Goal: Obtain resource: Download file/media

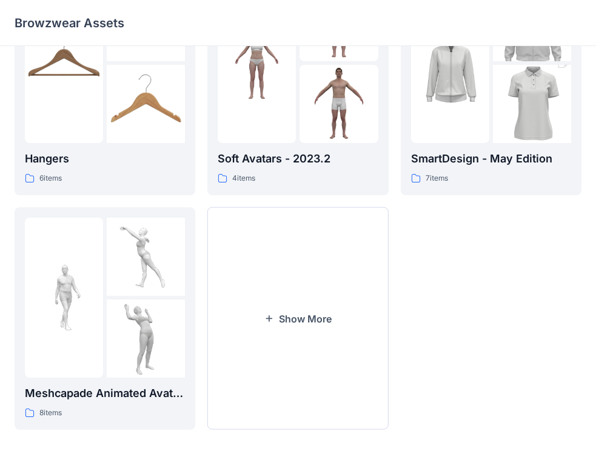
scroll to position [332, 0]
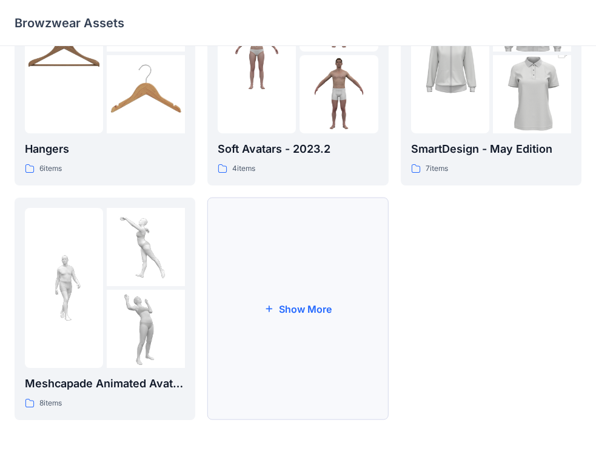
click at [307, 313] on button "Show More" at bounding box center [297, 309] width 181 height 223
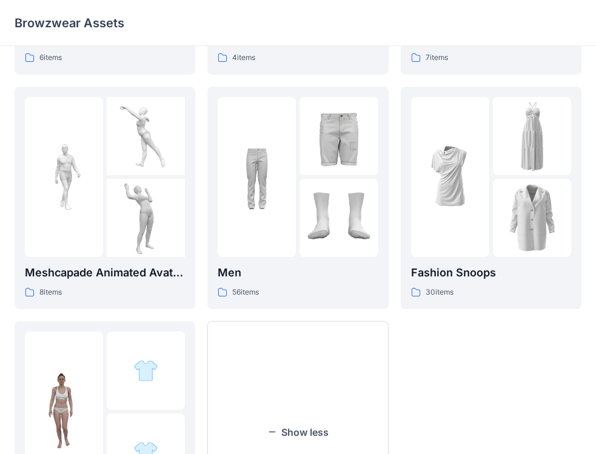
scroll to position [454, 0]
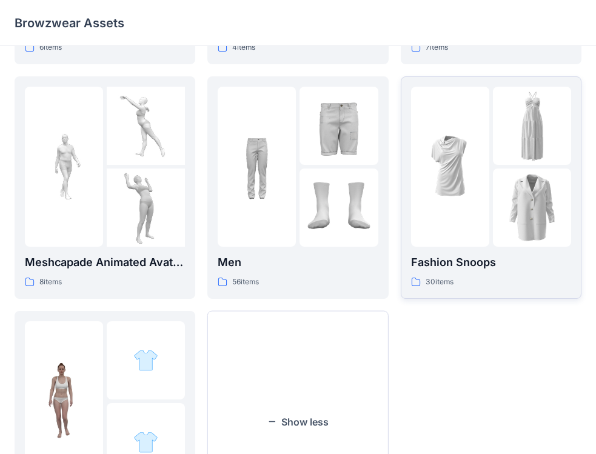
click at [466, 184] on img at bounding box center [450, 166] width 78 height 78
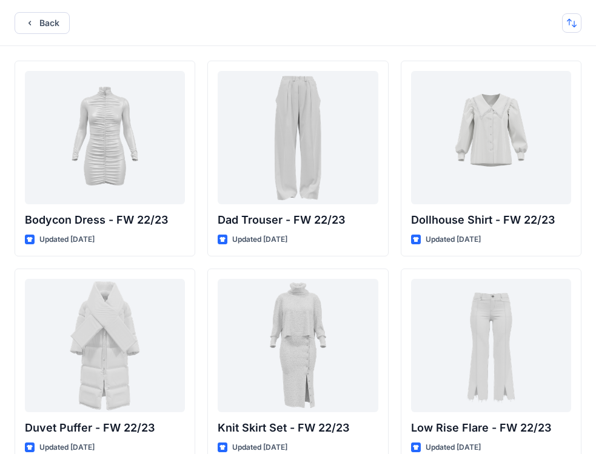
click at [564, 25] on button "button" at bounding box center [571, 22] width 19 height 19
click at [529, 85] on p "A to Z" at bounding box center [531, 81] width 76 height 13
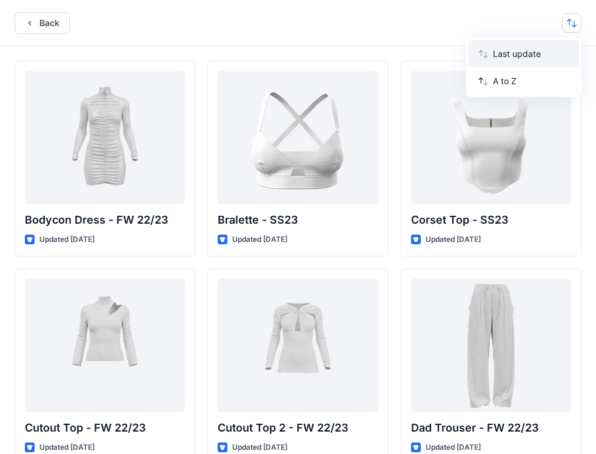
click at [541, 59] on p "Last update" at bounding box center [531, 53] width 76 height 13
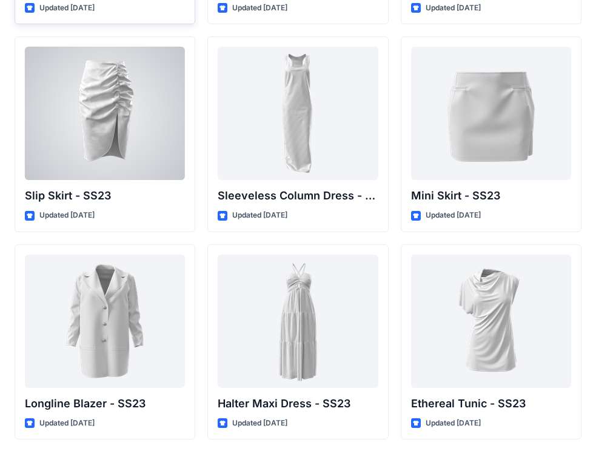
scroll to position [1564, 0]
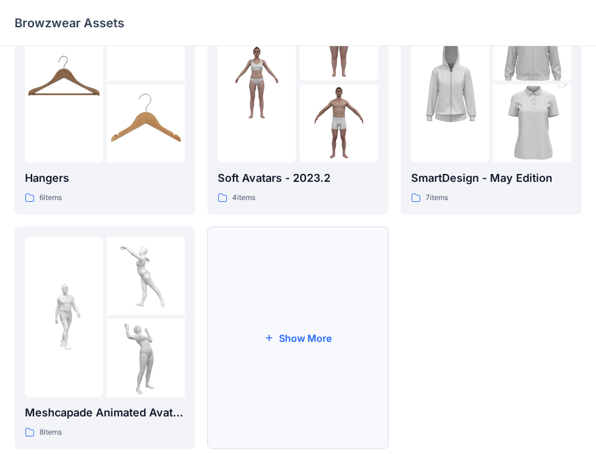
scroll to position [332, 0]
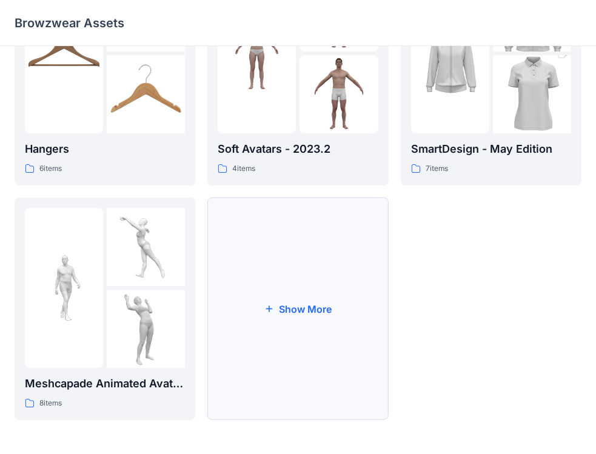
click at [297, 301] on button "Show More" at bounding box center [297, 309] width 181 height 223
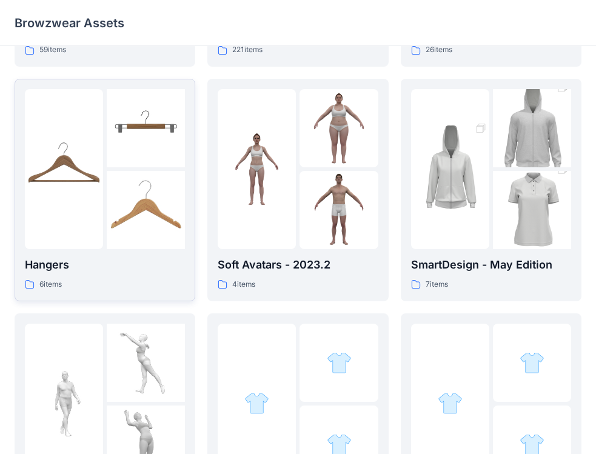
scroll to position [211, 0]
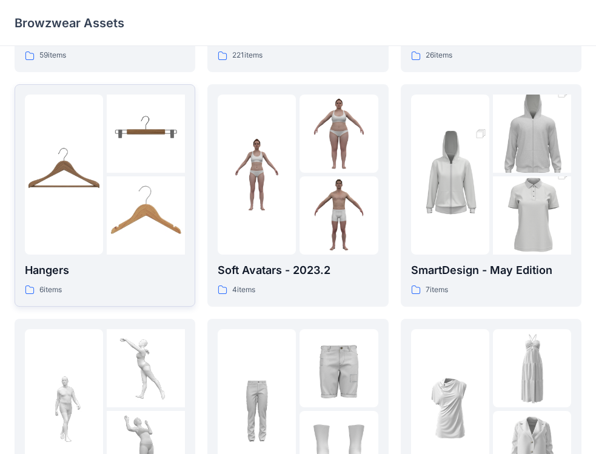
click at [96, 186] on img at bounding box center [64, 174] width 78 height 78
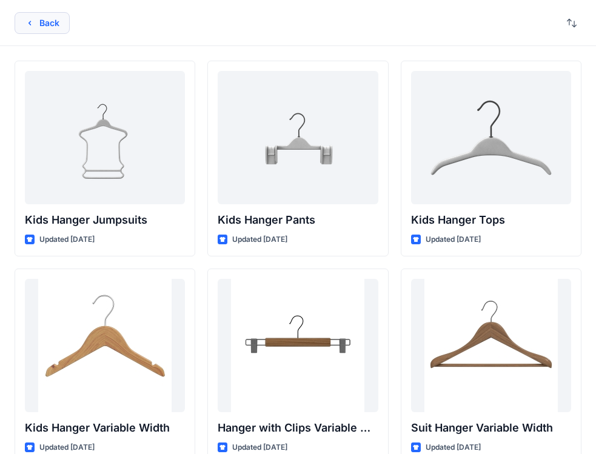
click at [24, 30] on button "Back" at bounding box center [42, 23] width 55 height 22
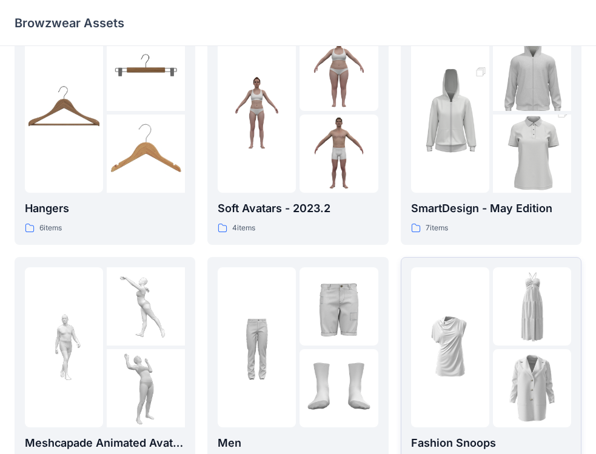
scroll to position [332, 0]
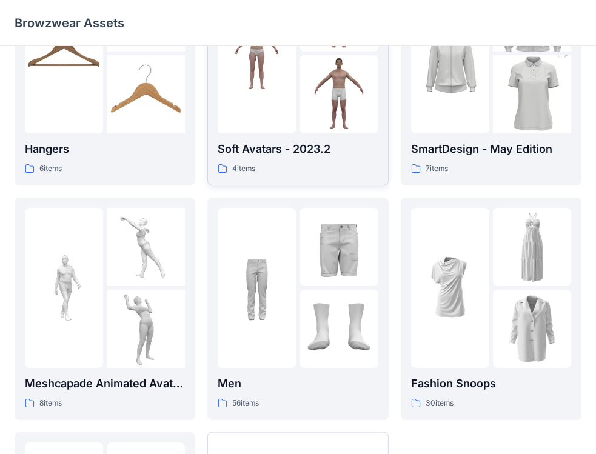
click at [284, 119] on div at bounding box center [257, 53] width 78 height 160
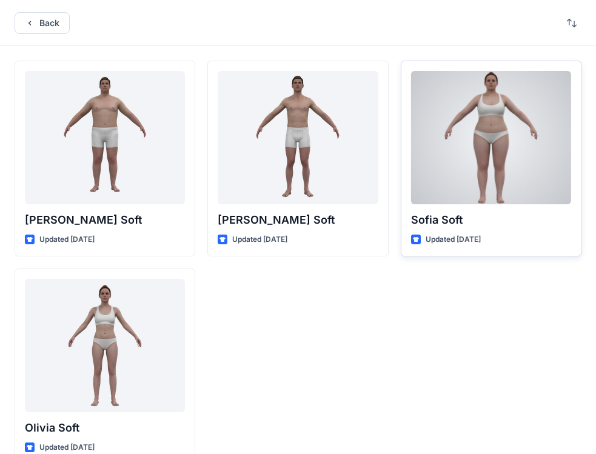
scroll to position [24, 0]
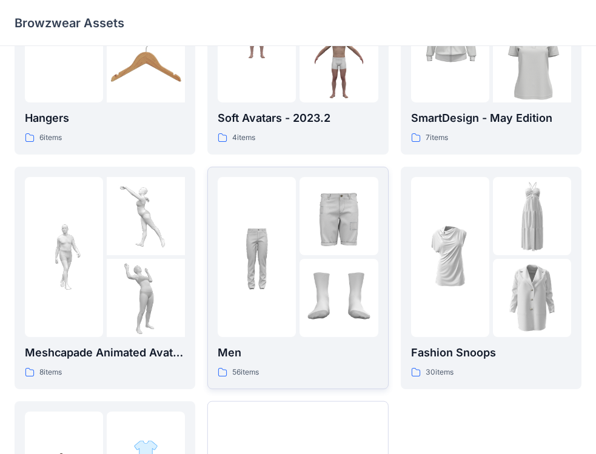
scroll to position [393, 0]
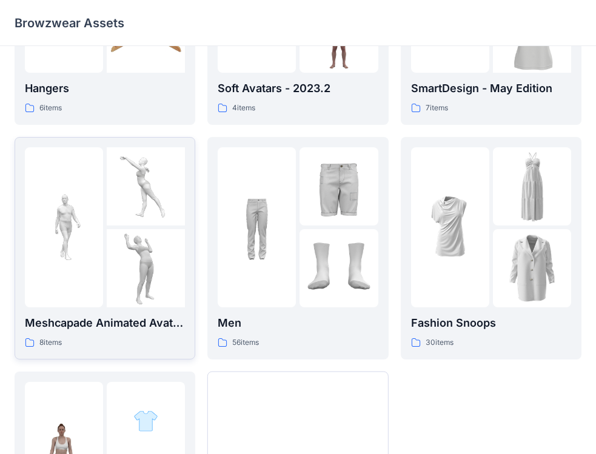
click at [81, 266] on img at bounding box center [64, 227] width 78 height 78
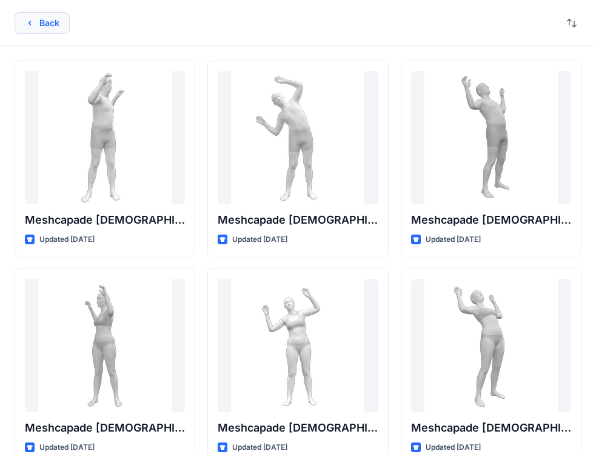
click at [30, 27] on icon "button" at bounding box center [30, 23] width 10 height 10
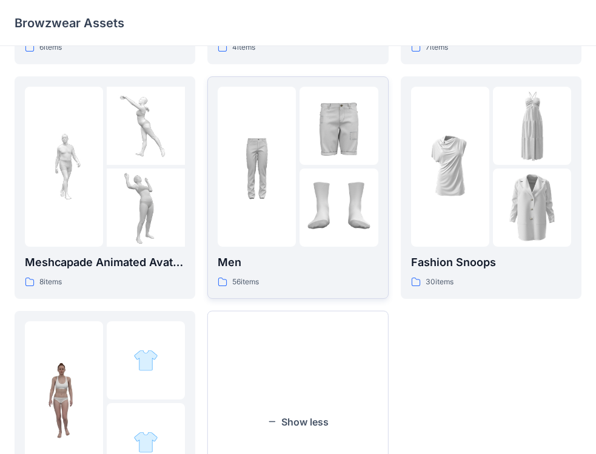
scroll to position [566, 0]
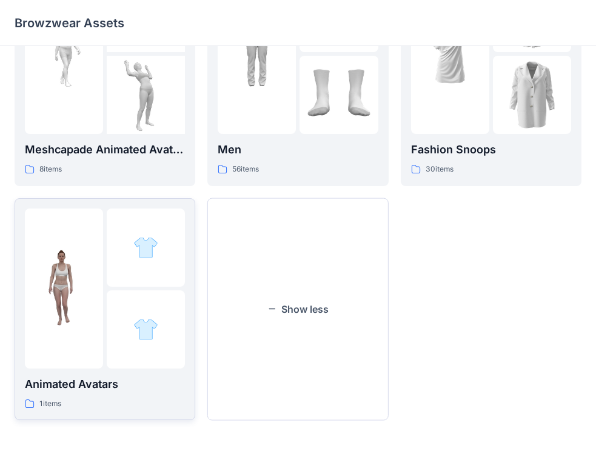
click at [85, 344] on div at bounding box center [64, 289] width 78 height 160
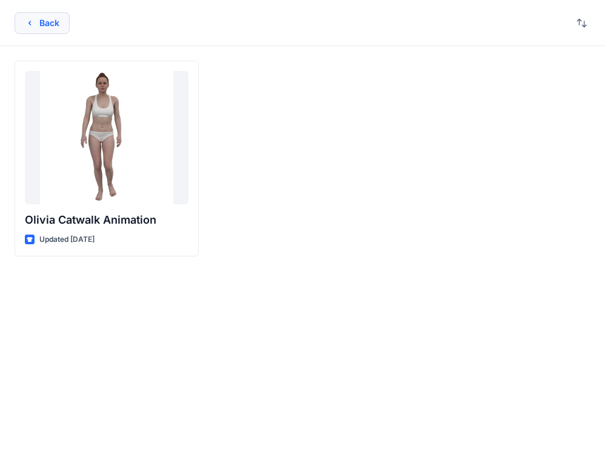
click at [41, 27] on button "Back" at bounding box center [42, 23] width 55 height 22
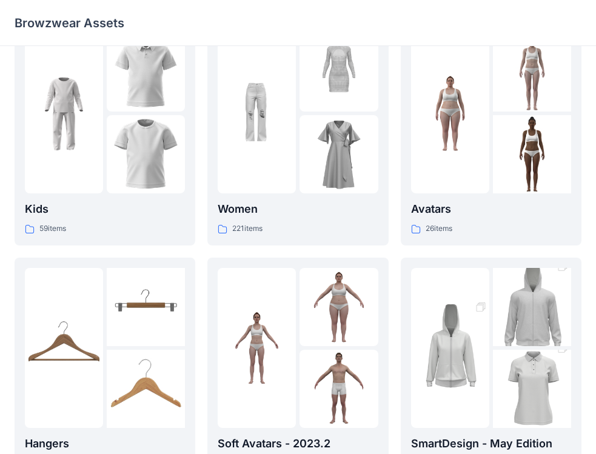
scroll to position [21, 0]
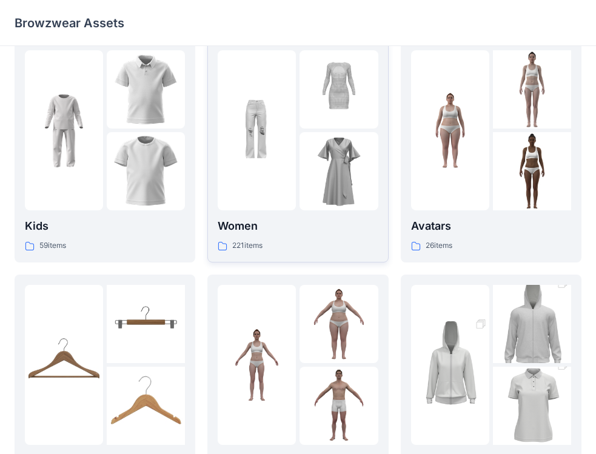
click at [275, 165] on img at bounding box center [257, 131] width 78 height 78
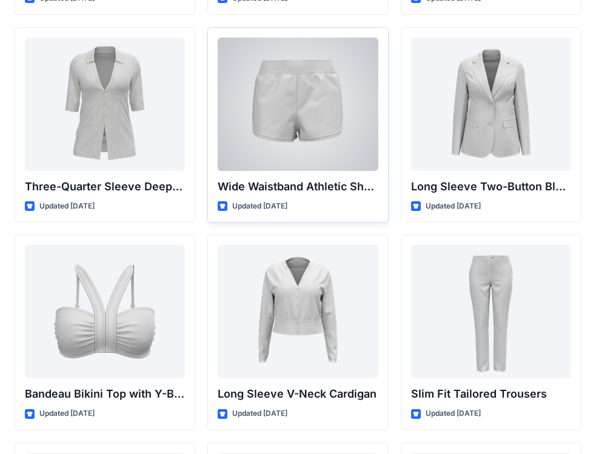
scroll to position [1090, 0]
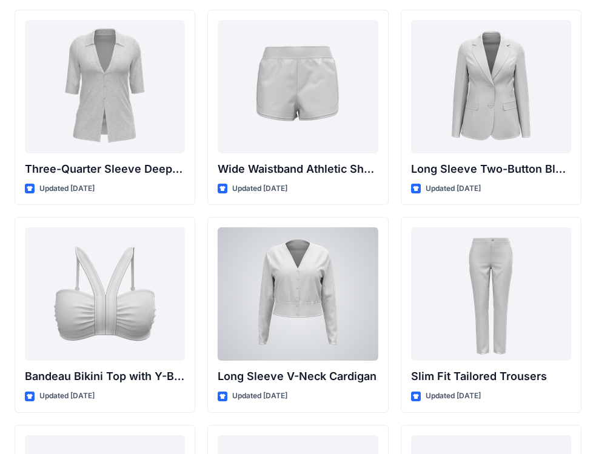
click at [297, 288] on div at bounding box center [298, 293] width 160 height 133
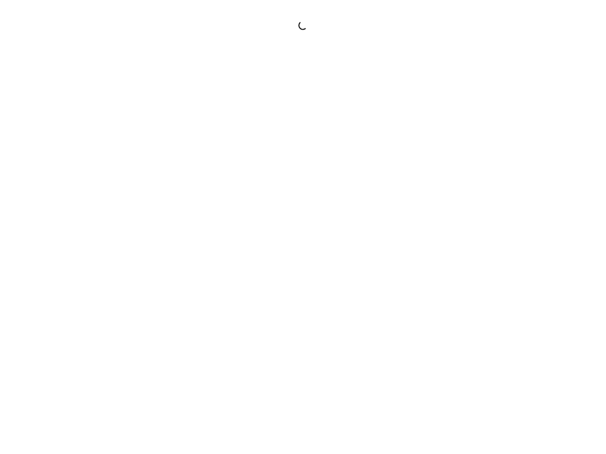
click at [297, 288] on div at bounding box center [303, 227] width 606 height 454
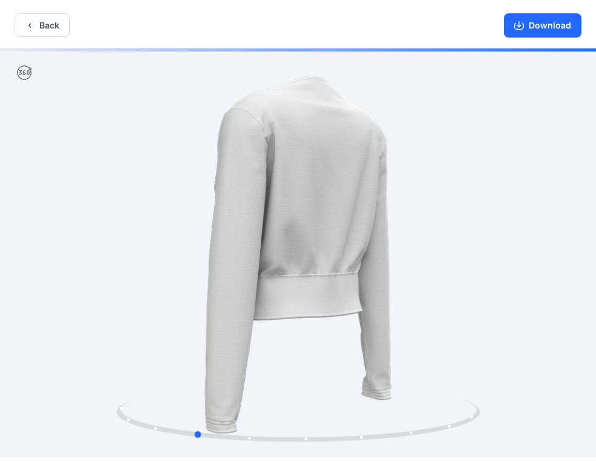
scroll to position [2, 0]
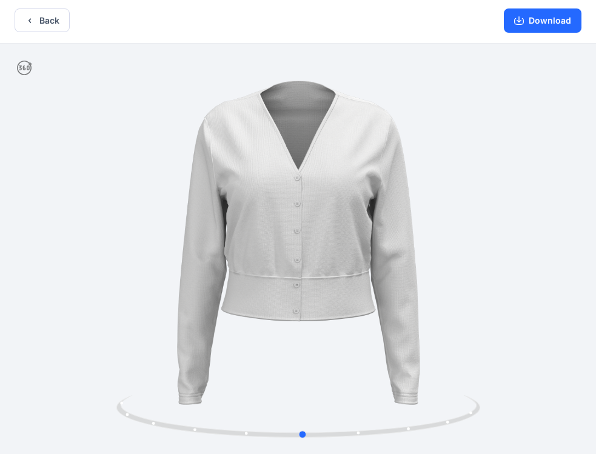
drag, startPoint x: 440, startPoint y: 199, endPoint x: 439, endPoint y: 224, distance: 24.3
click at [513, 19] on button "Download" at bounding box center [543, 20] width 78 height 24
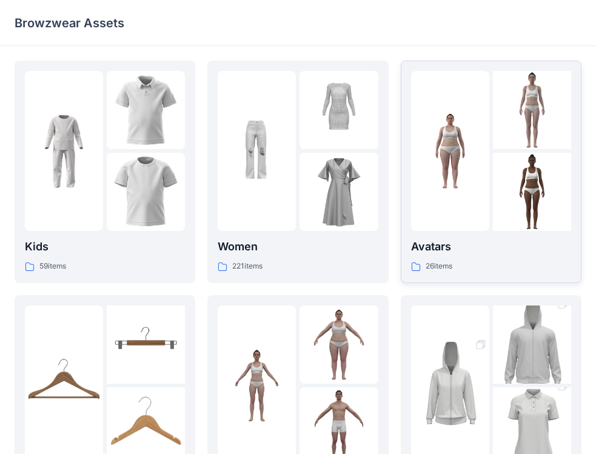
click at [466, 176] on img at bounding box center [450, 151] width 78 height 78
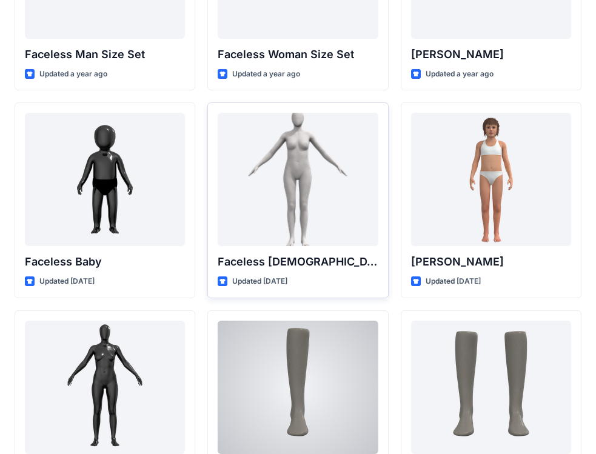
scroll to position [788, 0]
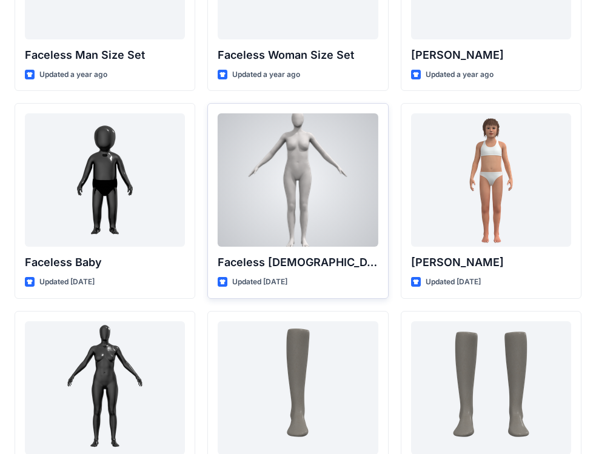
click at [285, 216] on div at bounding box center [298, 179] width 160 height 133
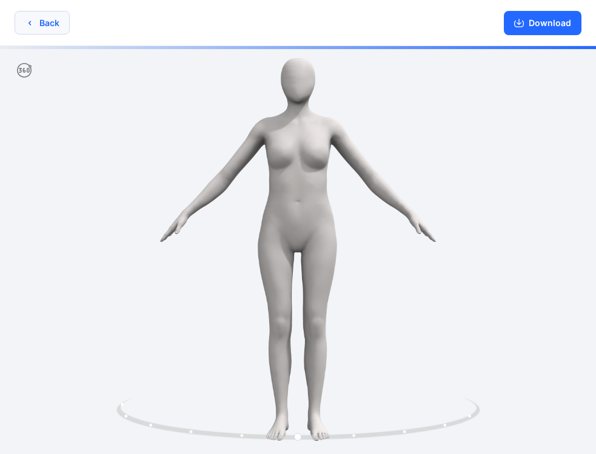
click at [30, 32] on button "Back" at bounding box center [42, 23] width 55 height 24
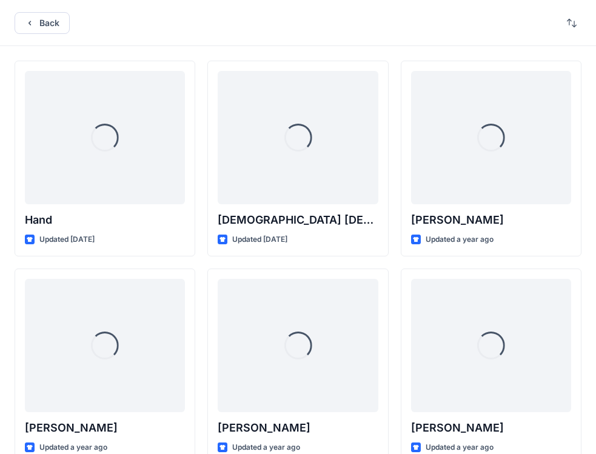
scroll to position [788, 0]
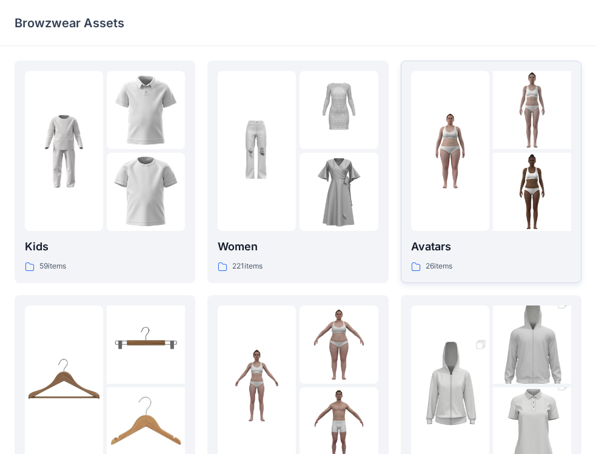
click at [438, 208] on div at bounding box center [450, 151] width 78 height 160
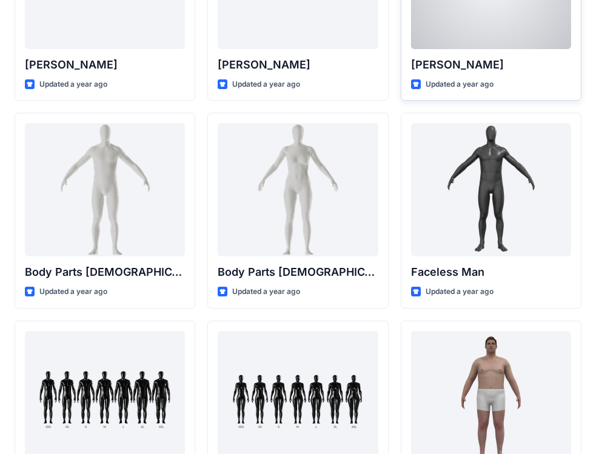
scroll to position [364, 0]
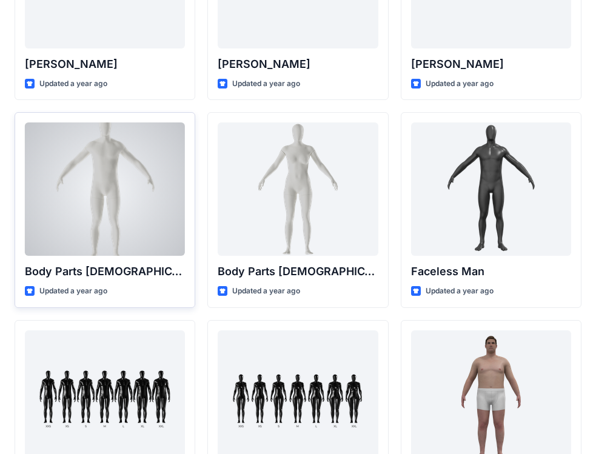
click at [136, 232] on div at bounding box center [105, 188] width 160 height 133
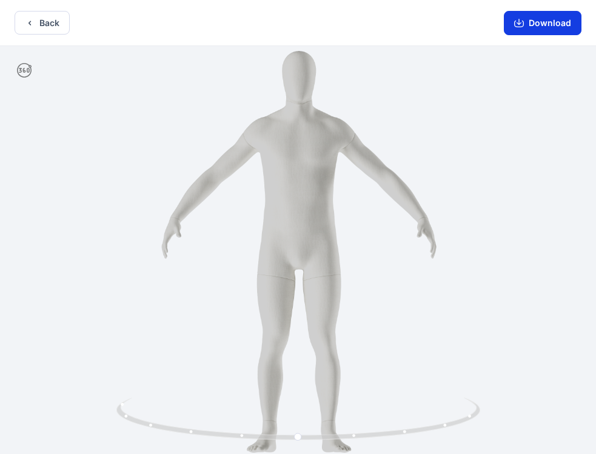
click at [513, 31] on button "Download" at bounding box center [543, 23] width 78 height 24
